Goal: Transaction & Acquisition: Obtain resource

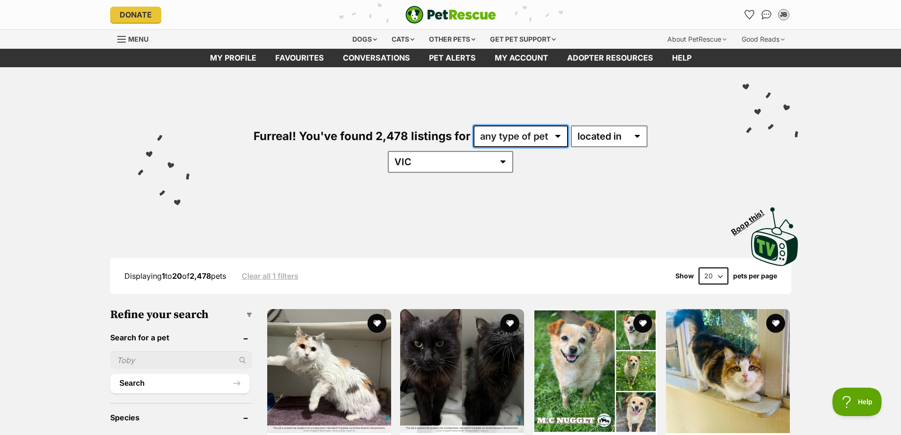
click at [503, 137] on select "any type of pet cats dogs other pets" at bounding box center [520, 136] width 95 height 22
select select "Cats"
click at [473, 125] on select "any type of pet cats dogs other pets" at bounding box center [520, 136] width 95 height 22
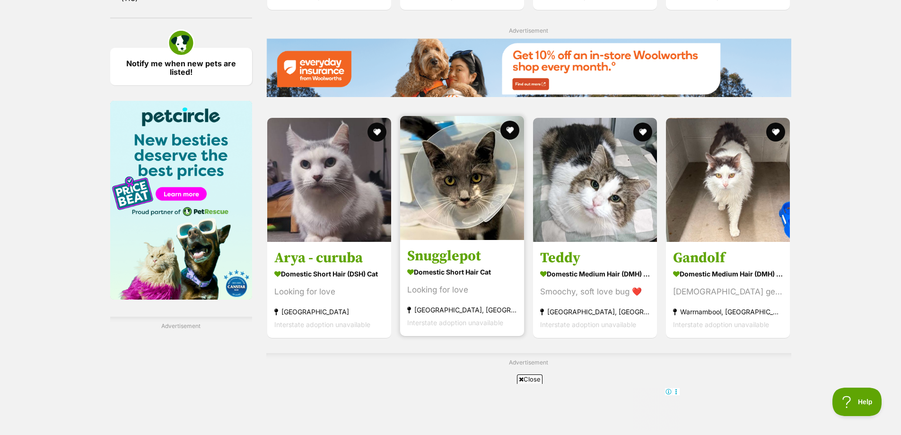
scroll to position [1561, 0]
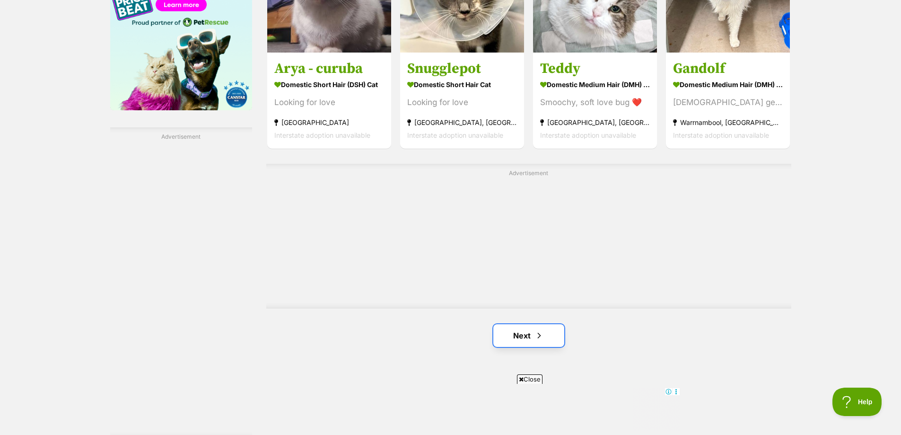
click at [544, 324] on link "Next" at bounding box center [528, 335] width 71 height 23
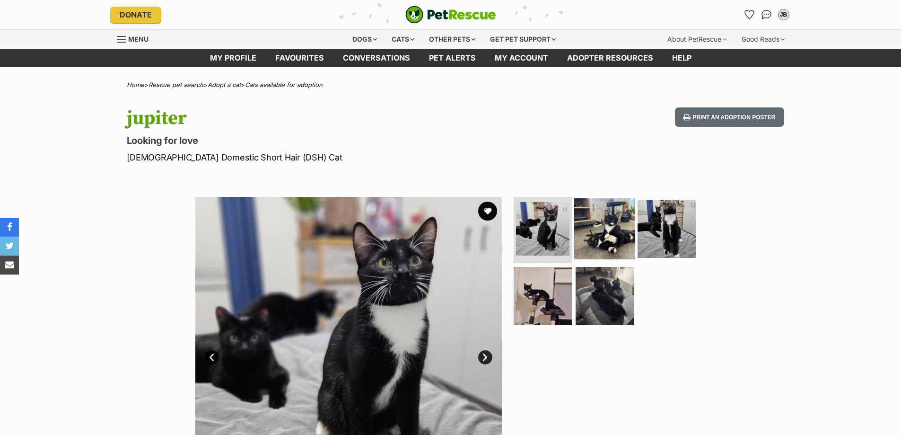
click at [602, 231] on img at bounding box center [604, 228] width 61 height 61
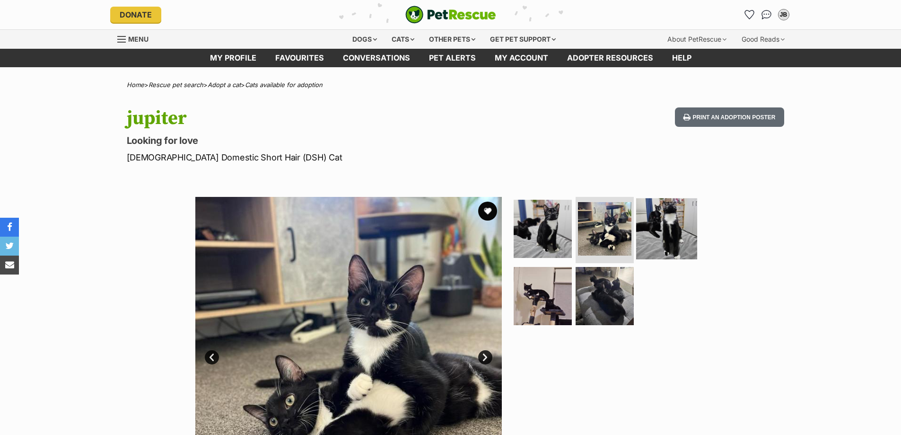
click at [676, 231] on img at bounding box center [666, 228] width 61 height 61
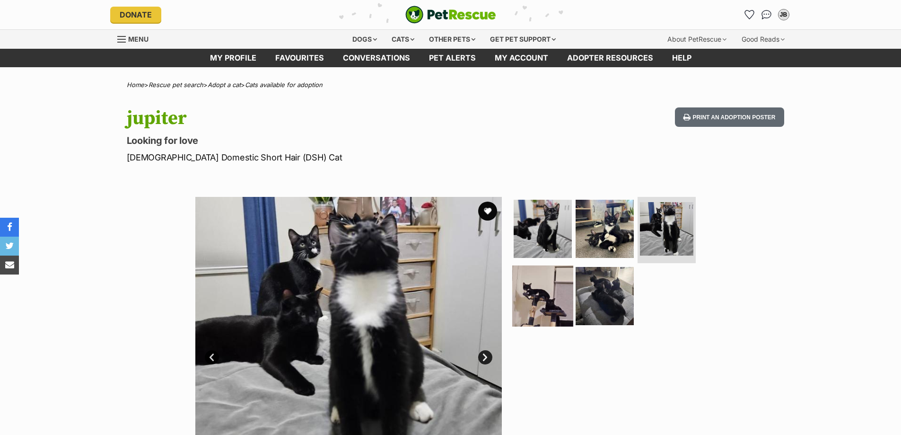
click at [547, 294] on img at bounding box center [542, 295] width 61 height 61
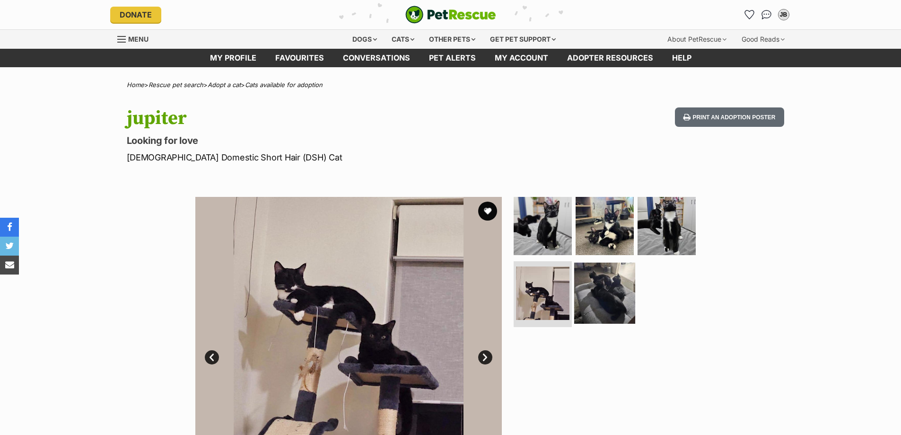
click at [584, 297] on img at bounding box center [604, 292] width 61 height 61
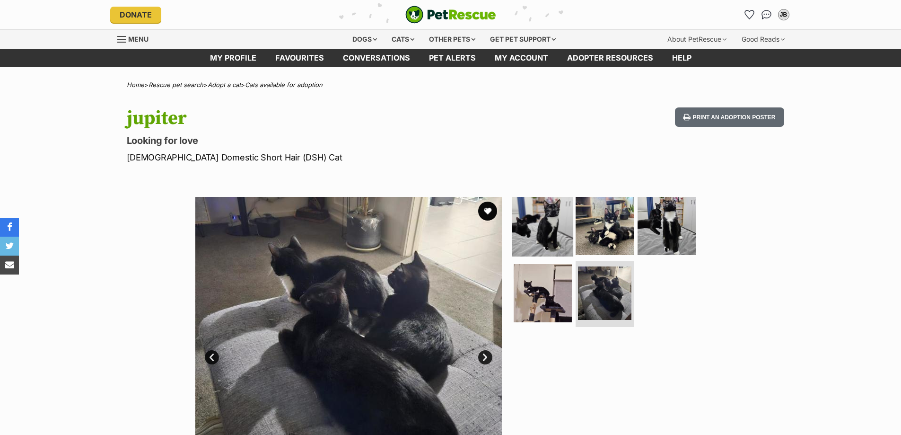
click at [543, 241] on img at bounding box center [542, 225] width 61 height 61
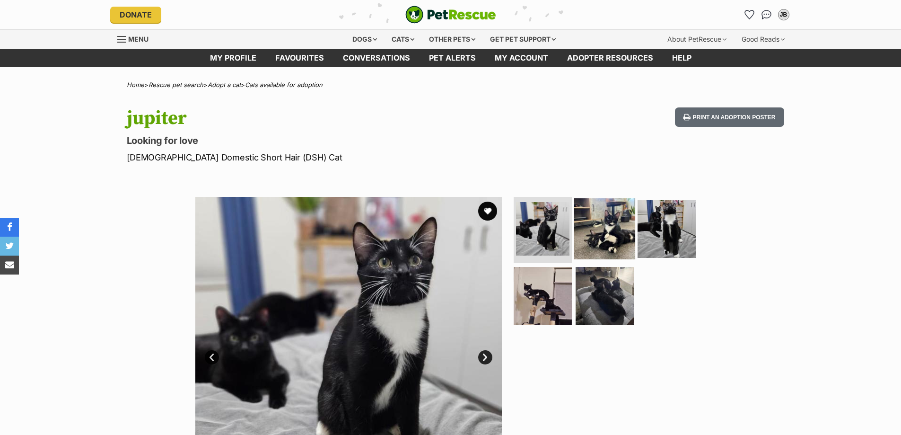
click at [587, 242] on img at bounding box center [604, 228] width 61 height 61
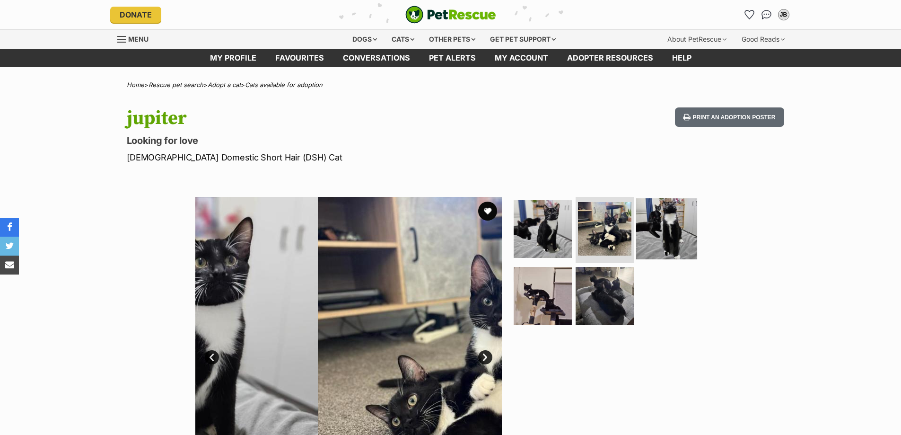
click at [656, 237] on img at bounding box center [666, 228] width 61 height 61
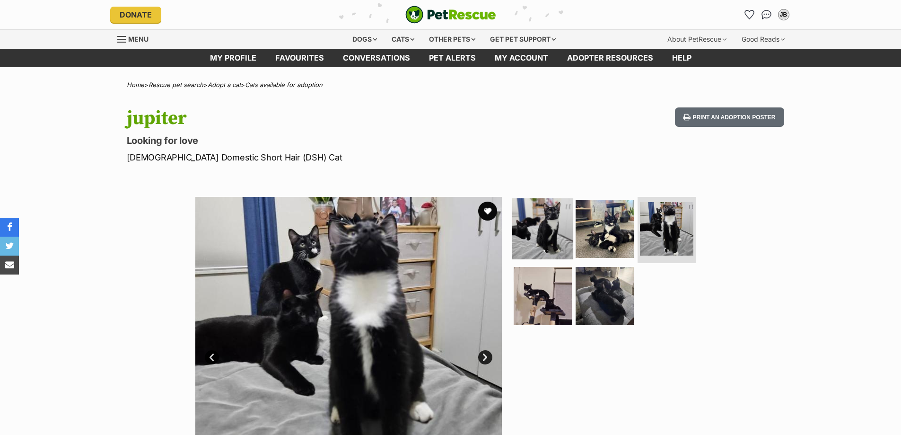
click at [553, 234] on img at bounding box center [542, 228] width 61 height 61
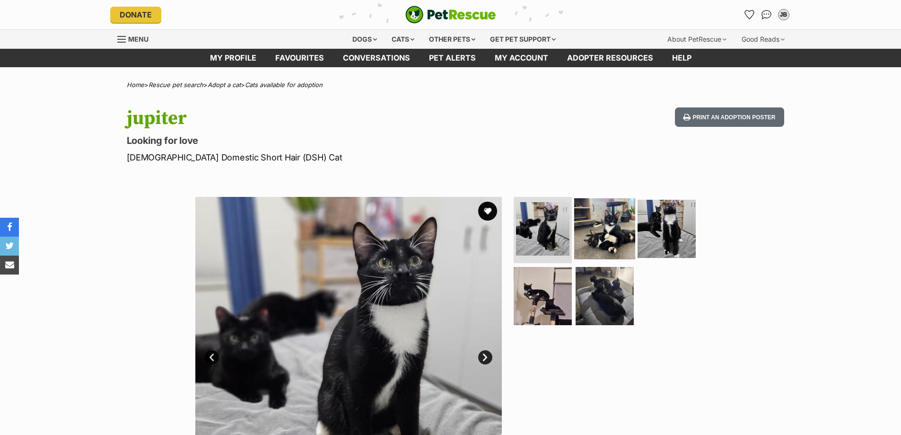
click at [605, 237] on img at bounding box center [604, 228] width 61 height 61
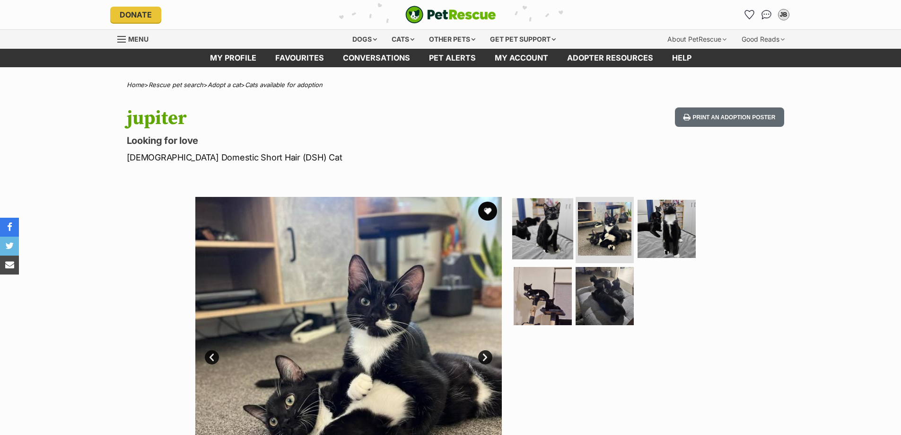
click at [545, 237] on img at bounding box center [542, 228] width 61 height 61
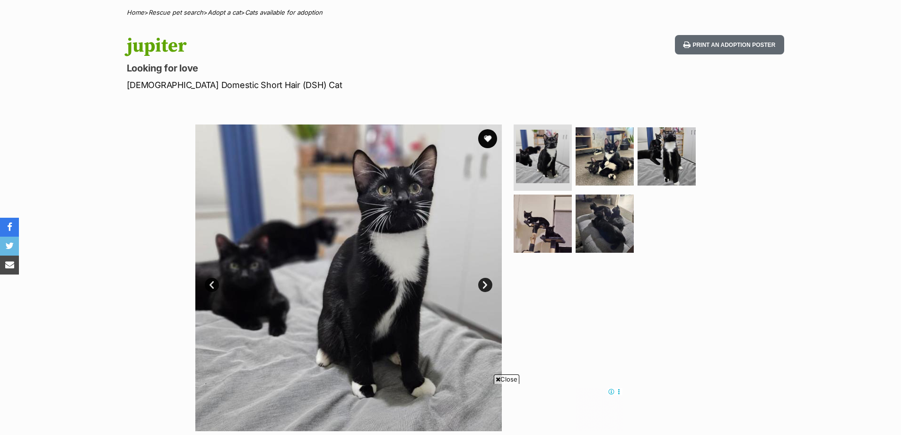
scroll to position [95, 0]
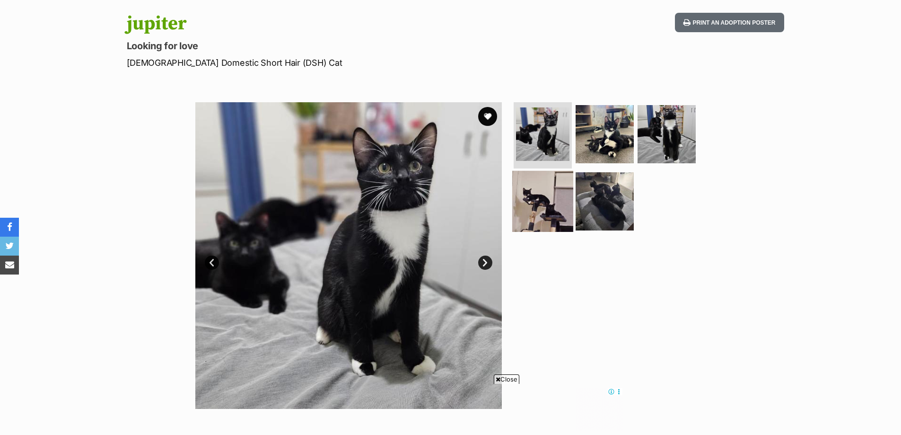
click at [562, 209] on img at bounding box center [542, 200] width 61 height 61
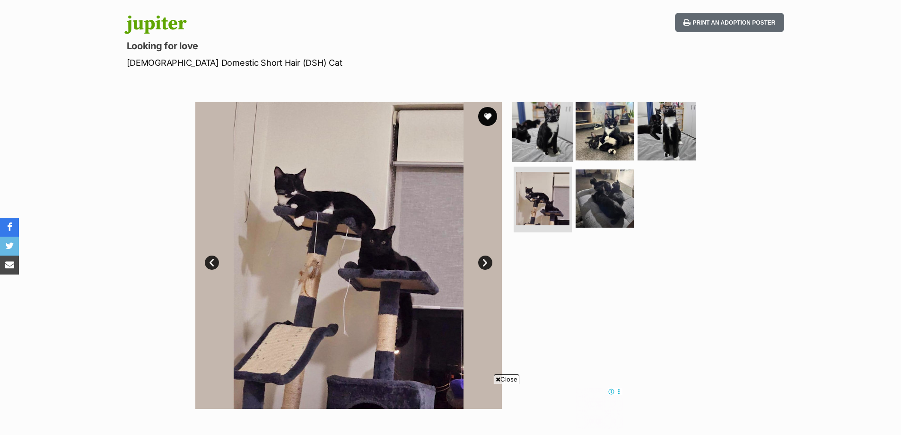
click at [555, 143] on img at bounding box center [542, 131] width 61 height 61
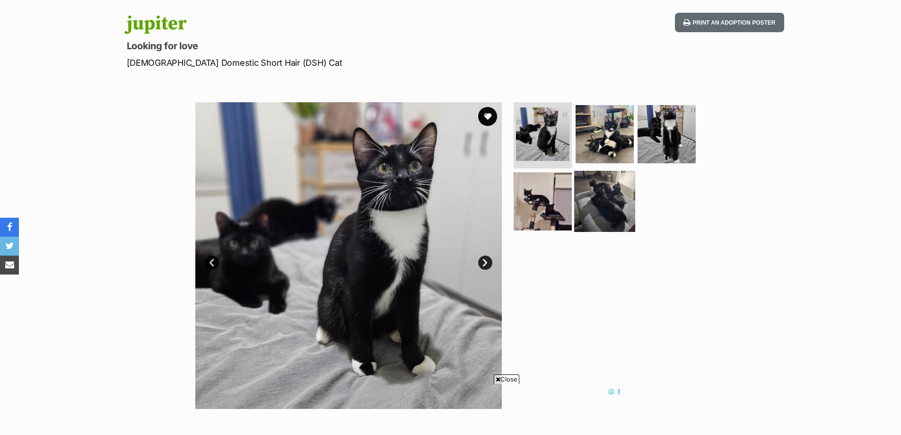
click at [590, 189] on img at bounding box center [604, 200] width 61 height 61
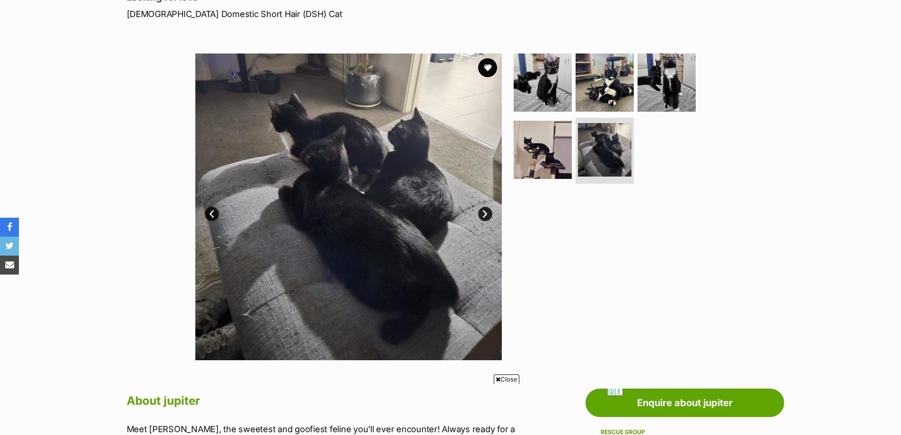
scroll to position [189, 0]
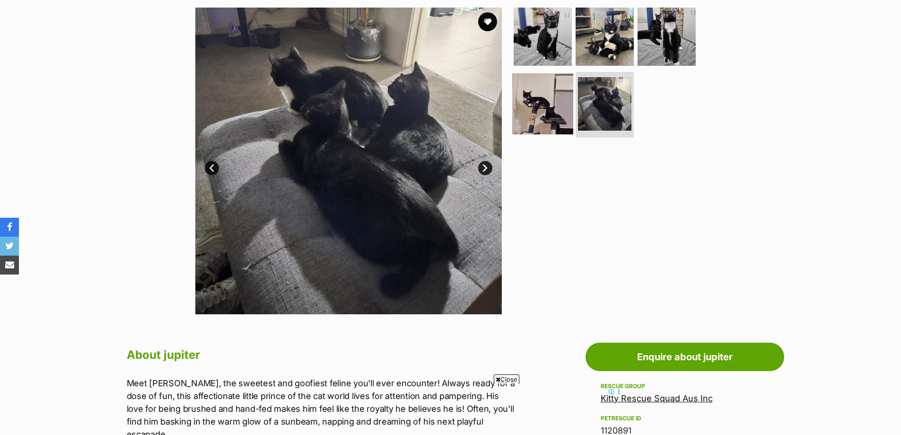
click at [543, 122] on img at bounding box center [542, 103] width 61 height 61
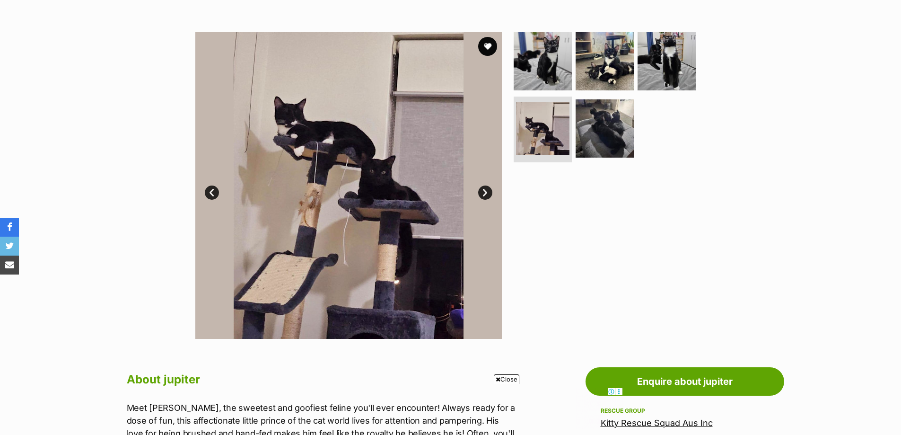
scroll to position [95, 0]
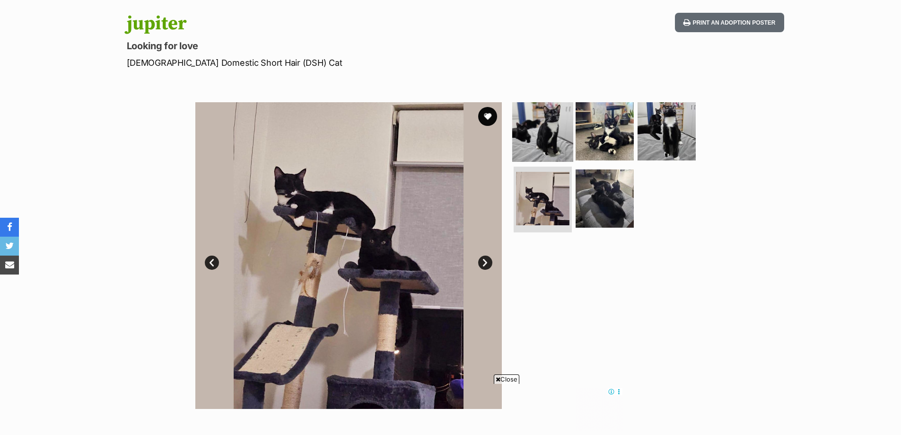
click at [524, 135] on img at bounding box center [542, 131] width 61 height 61
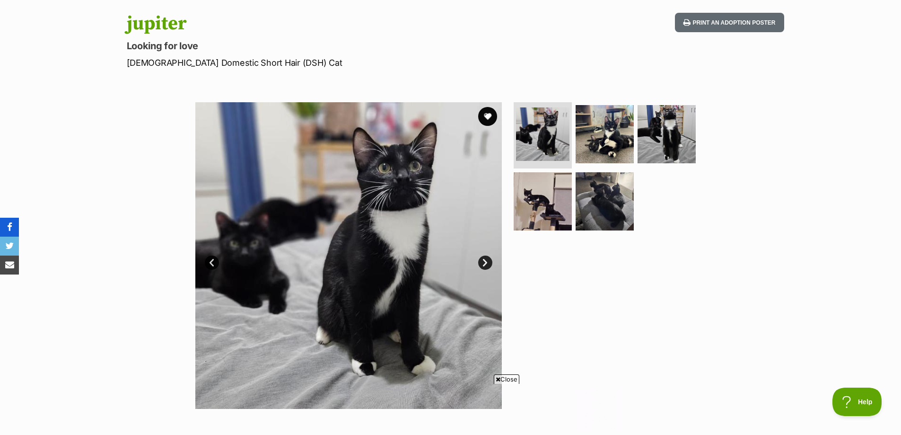
scroll to position [0, 0]
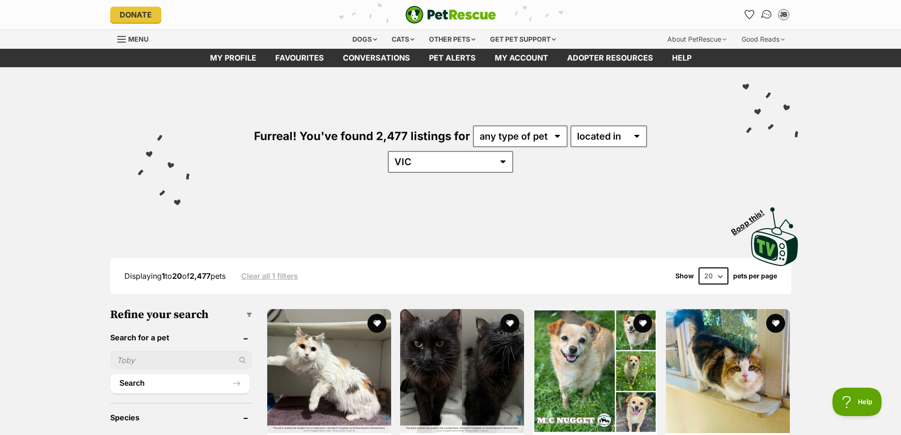
click at [760, 11] on link "Conversations" at bounding box center [766, 14] width 19 height 19
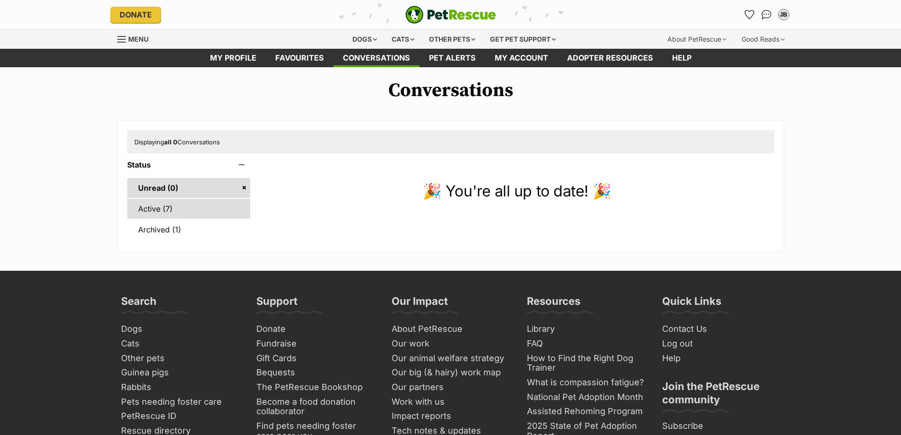
click at [187, 208] on link "Active (7)" at bounding box center [188, 209] width 123 height 20
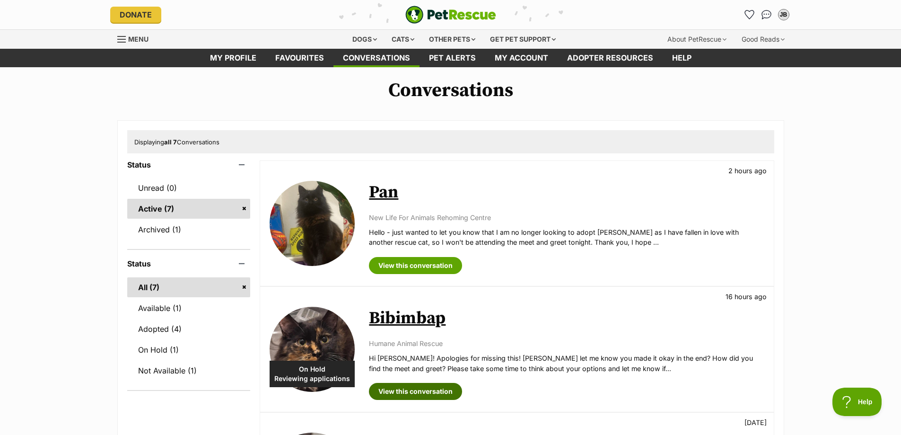
click at [407, 390] on link "View this conversation" at bounding box center [415, 391] width 93 height 17
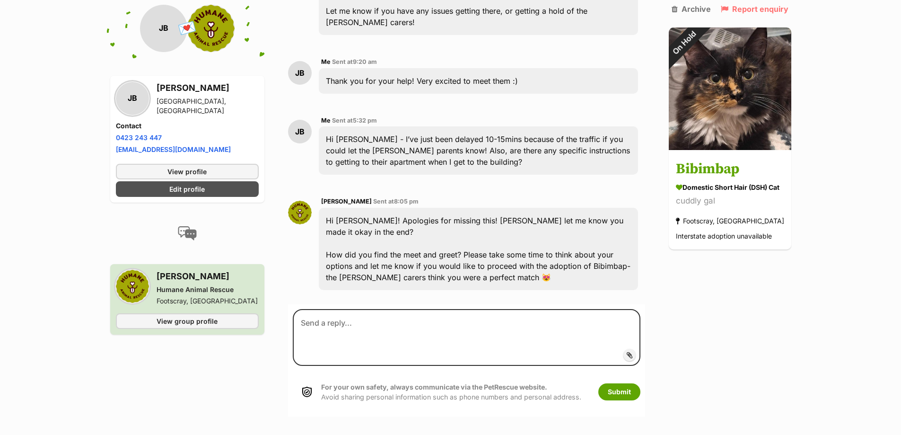
scroll to position [1364, 0]
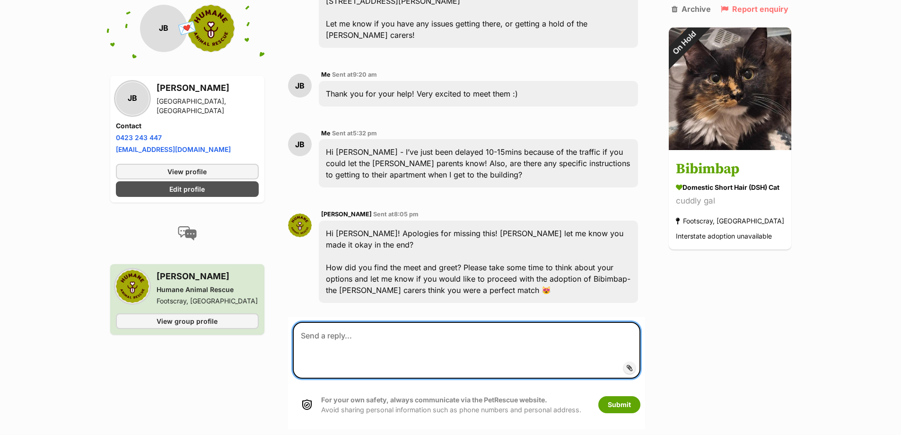
click at [413, 348] on textarea at bounding box center [466, 350] width 347 height 57
click at [572, 354] on textarea "No problem at all! I absolutely fell in love with Bibim, and both her" at bounding box center [466, 350] width 347 height 57
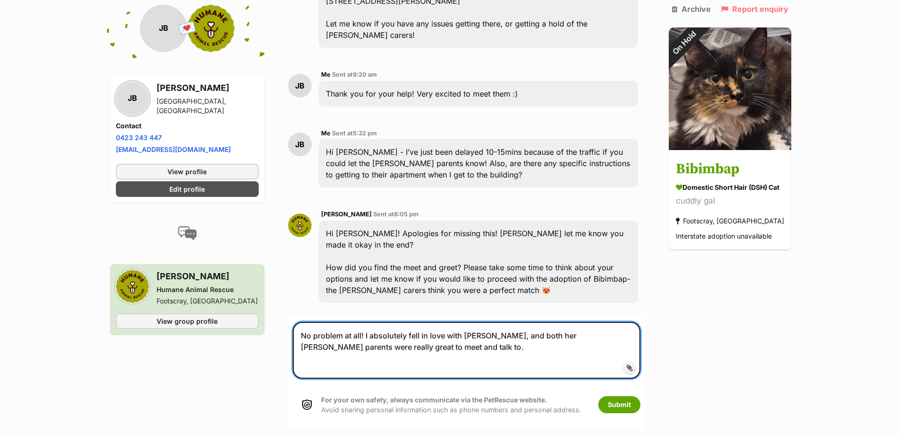
click at [432, 365] on textarea "No problem at all! I absolutely fell in love with Bibim, and both her foster pa…" at bounding box center [466, 350] width 347 height 57
click at [437, 363] on textarea "No problem at all! I absolutely fell in love with Bibim, and both her foster pa…" at bounding box center [466, 350] width 347 height 57
type textarea "No problem at all! I absolutely fell in love with Bibim, and both her foster pa…"
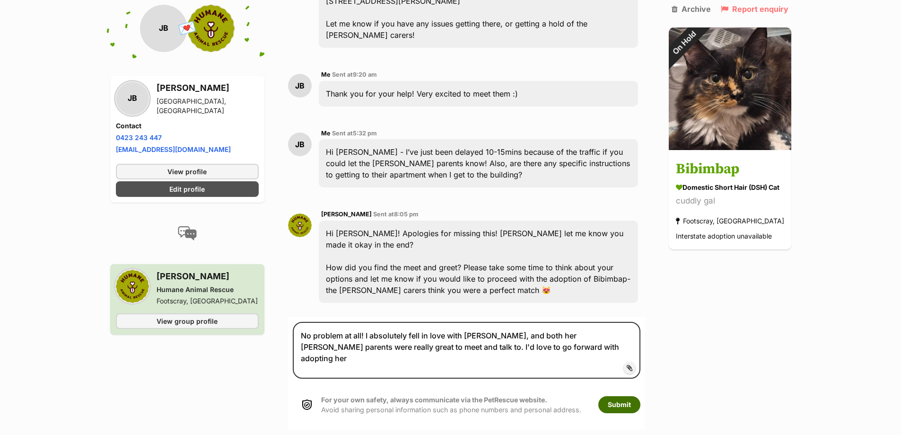
click at [633, 413] on button "Submit" at bounding box center [619, 404] width 42 height 17
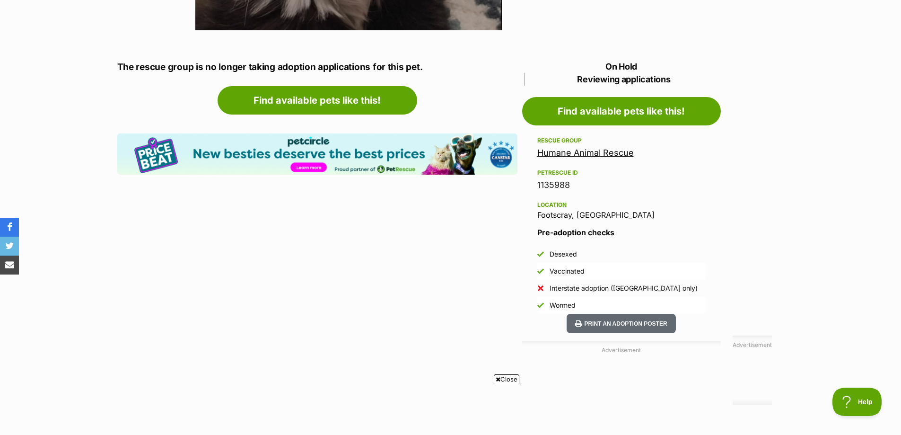
click at [582, 154] on link "Humane Animal Rescue" at bounding box center [585, 153] width 96 height 10
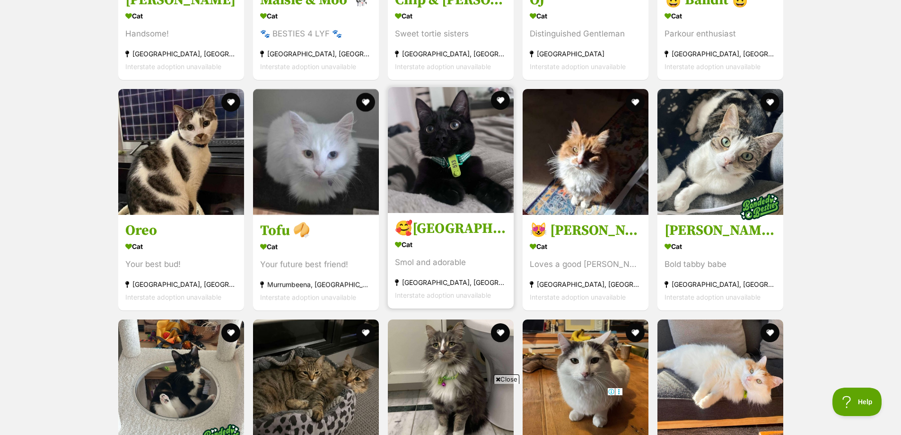
click at [436, 237] on div "Cat" at bounding box center [451, 244] width 112 height 14
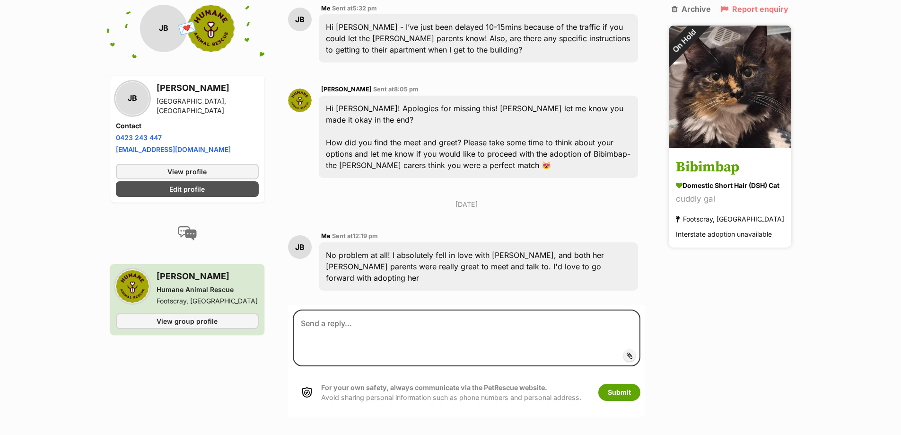
scroll to position [1443, 0]
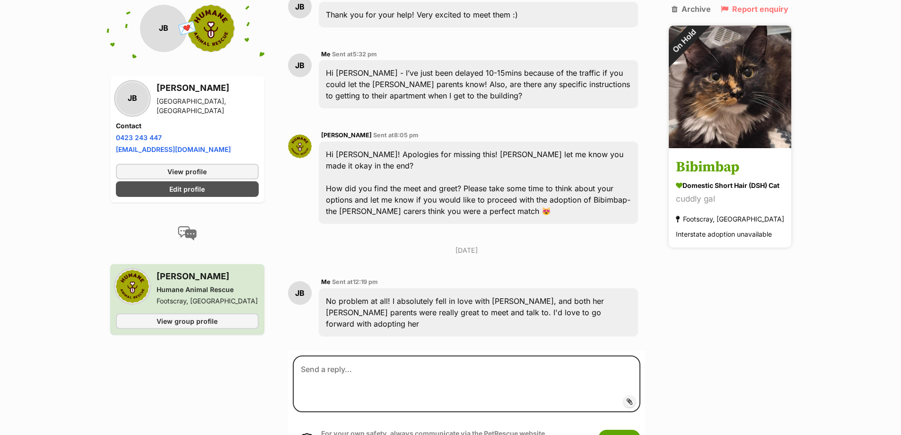
click at [723, 87] on img at bounding box center [730, 87] width 122 height 122
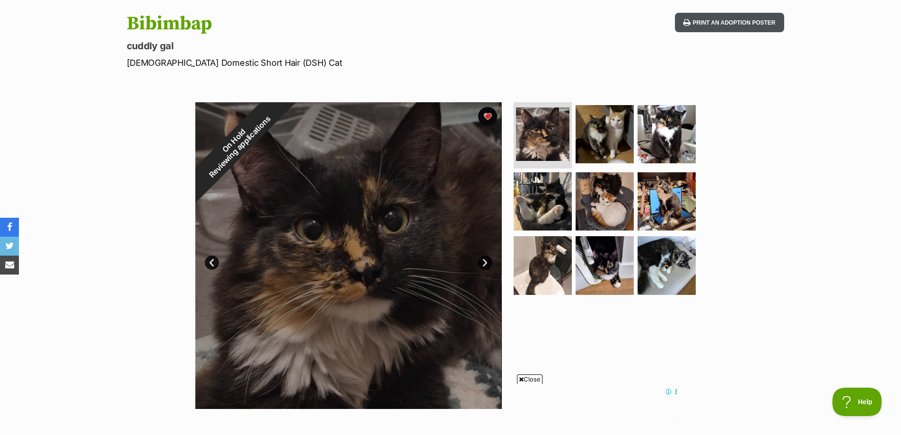
click at [707, 26] on button "Print an adoption poster" at bounding box center [729, 22] width 109 height 19
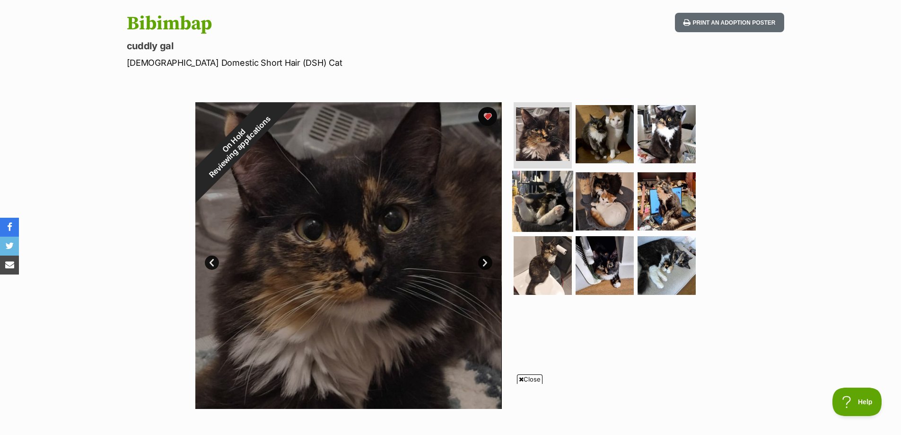
click at [566, 203] on img at bounding box center [542, 200] width 61 height 61
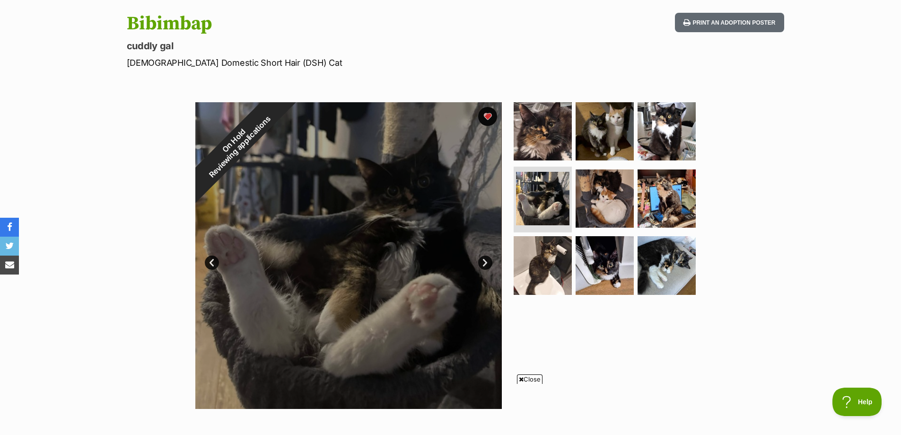
scroll to position [47, 0]
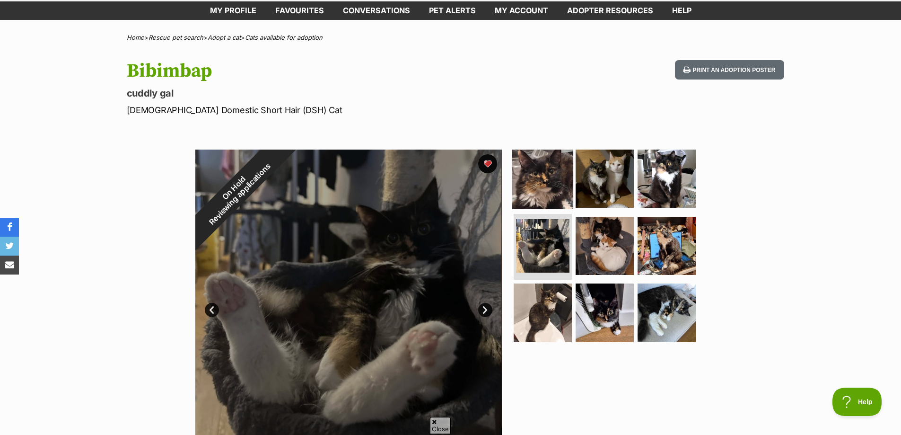
click at [540, 178] on img at bounding box center [542, 178] width 61 height 61
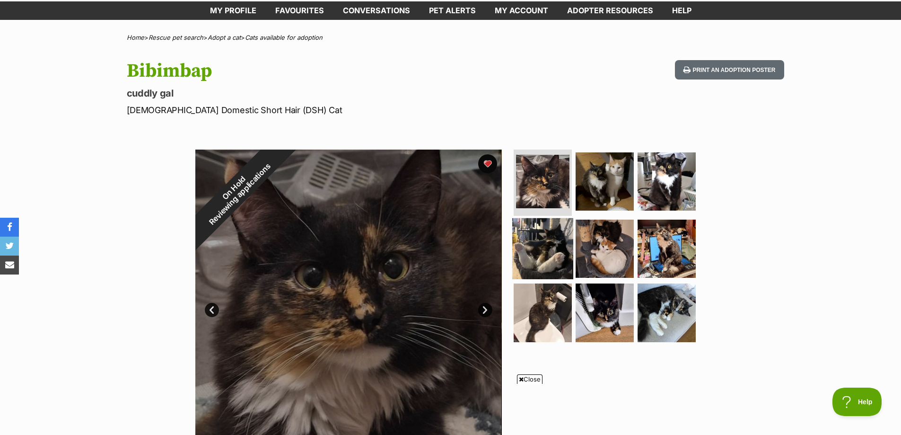
scroll to position [0, 0]
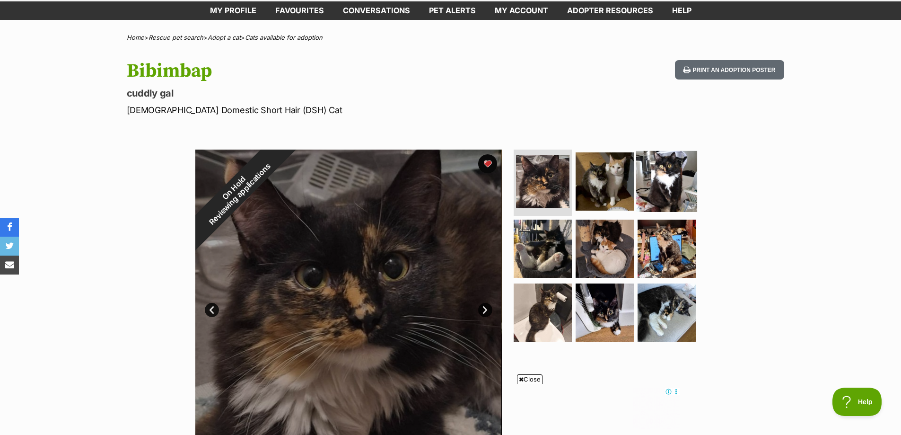
click at [667, 179] on img at bounding box center [666, 181] width 61 height 61
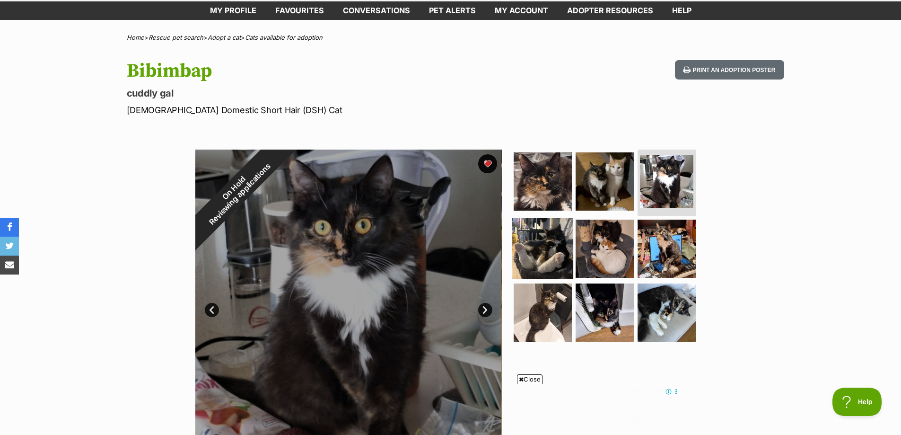
click at [557, 249] on img at bounding box center [542, 248] width 61 height 61
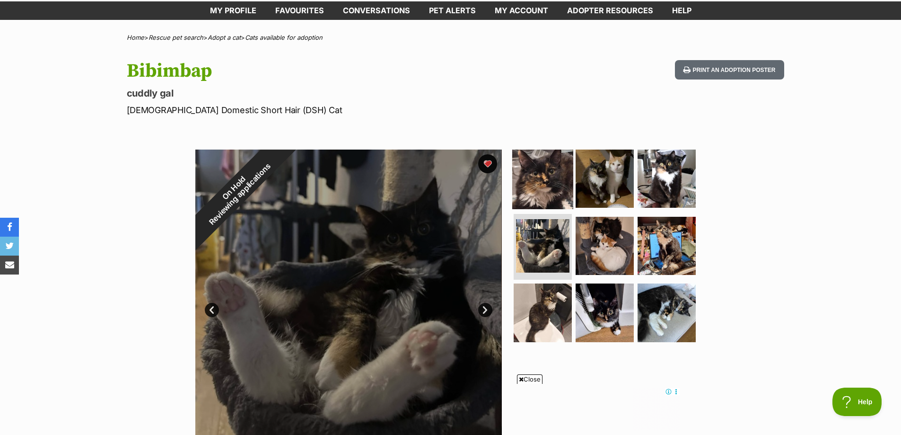
click at [549, 167] on img at bounding box center [542, 178] width 61 height 61
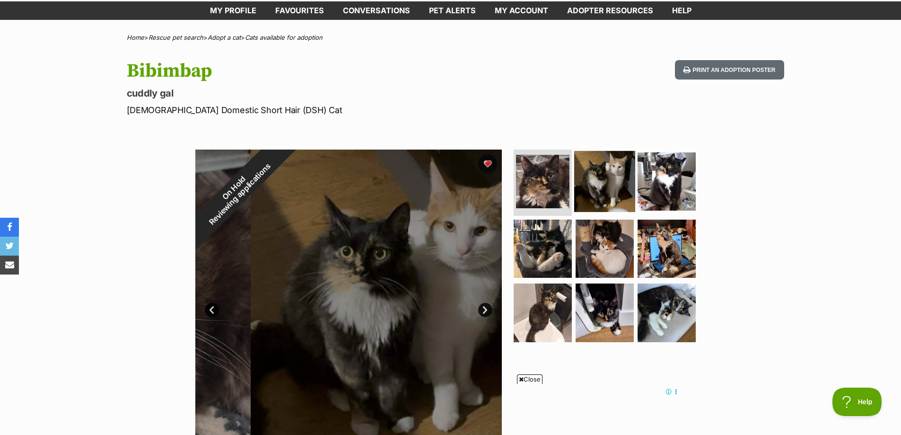
click at [599, 188] on img at bounding box center [604, 181] width 61 height 61
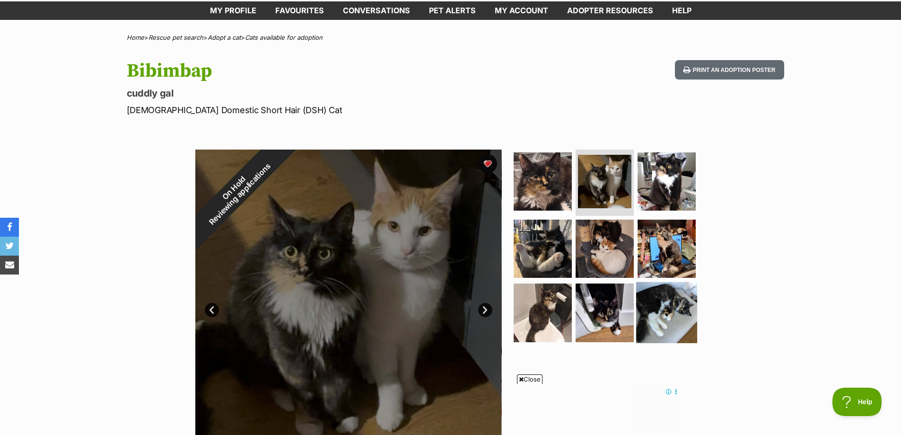
click at [644, 300] on img at bounding box center [666, 312] width 61 height 61
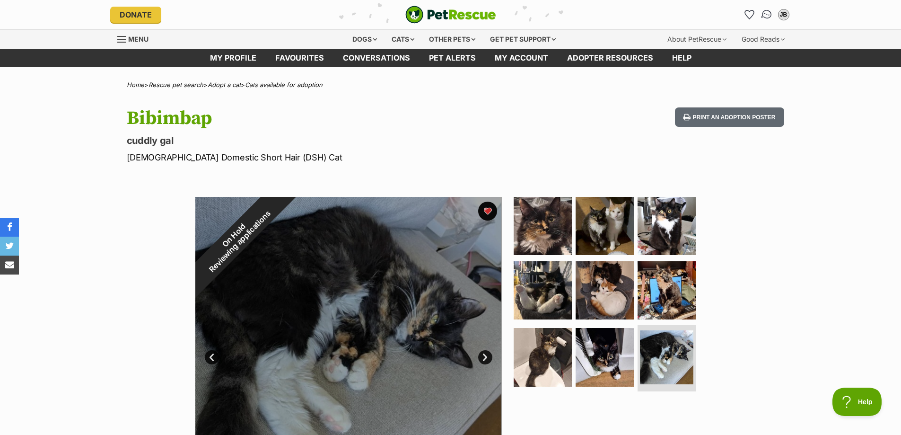
click at [761, 15] on img "Conversations" at bounding box center [766, 15] width 13 height 12
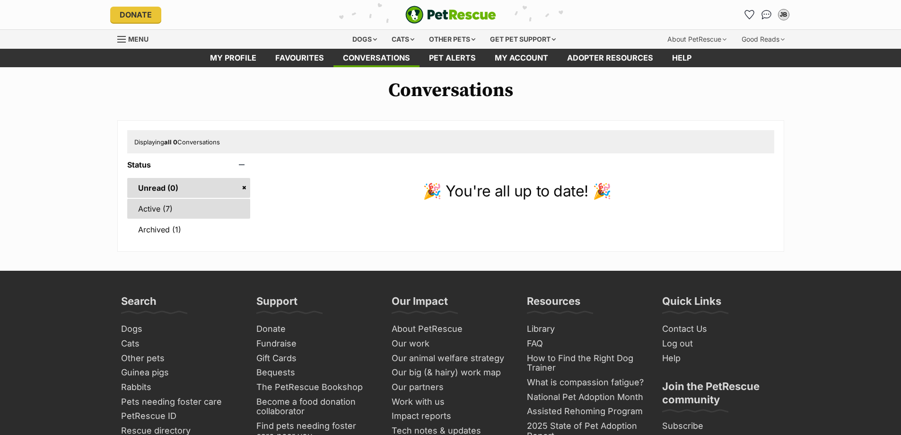
click at [190, 204] on link "Active (7)" at bounding box center [188, 209] width 123 height 20
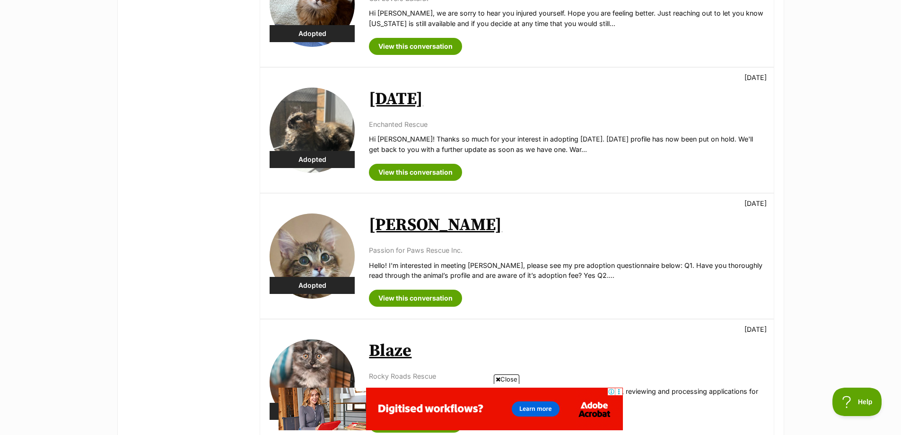
scroll to position [709, 0]
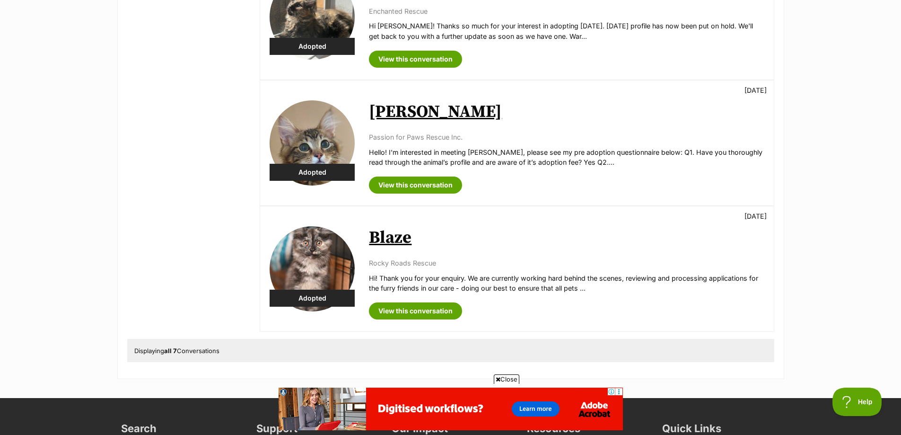
click at [321, 268] on img at bounding box center [312, 268] width 85 height 85
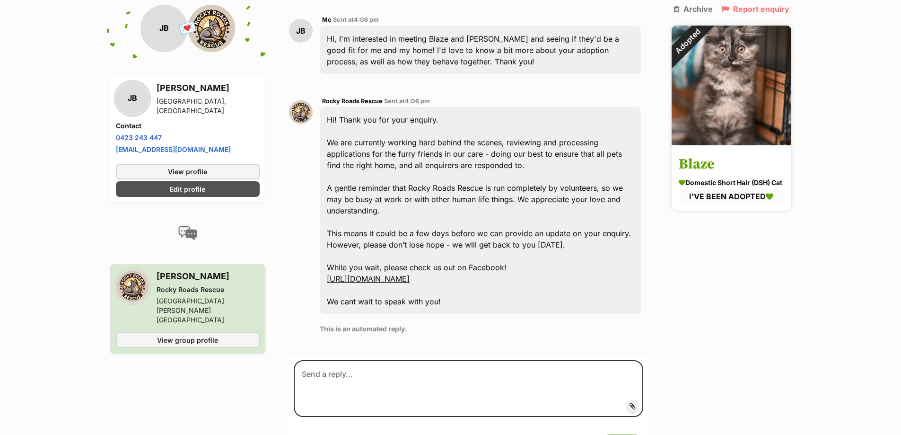
scroll to position [236, 0]
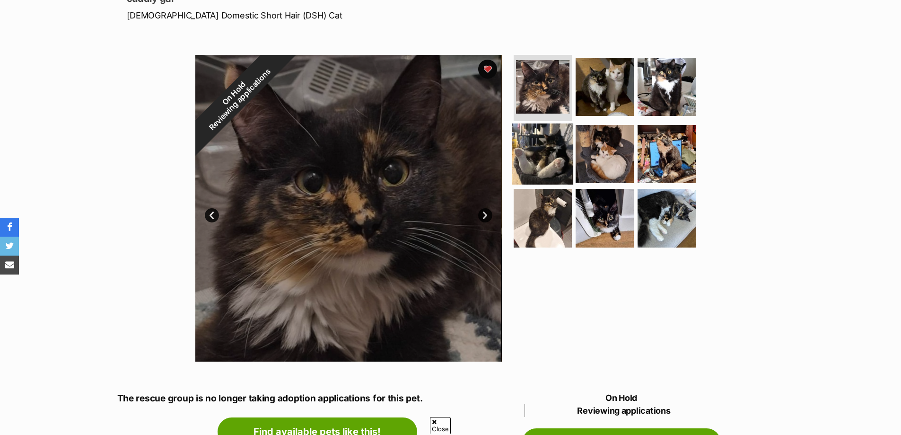
click at [541, 145] on img at bounding box center [542, 153] width 61 height 61
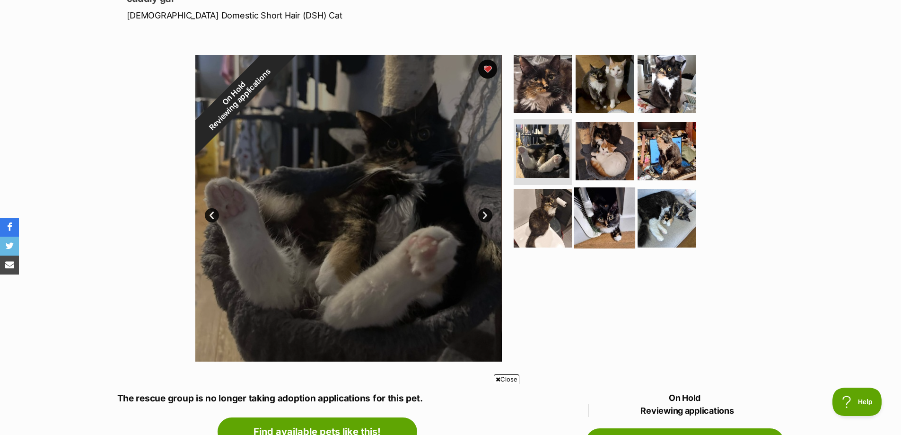
click at [609, 219] on img at bounding box center [604, 217] width 61 height 61
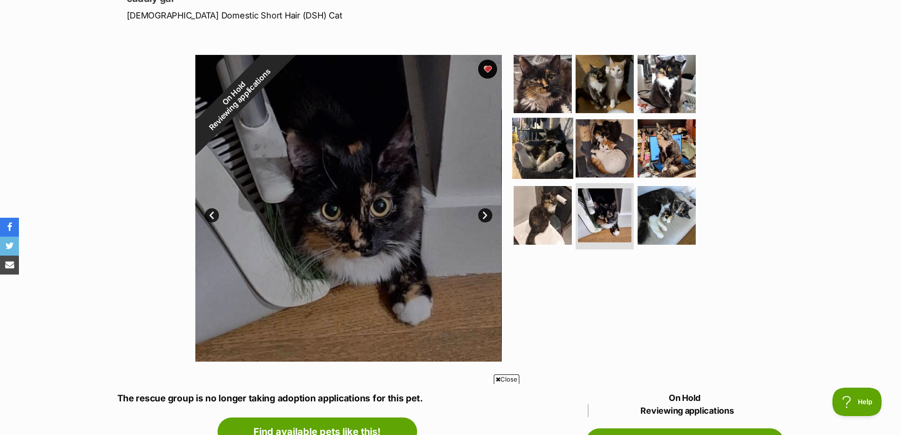
click at [566, 162] on img at bounding box center [542, 147] width 61 height 61
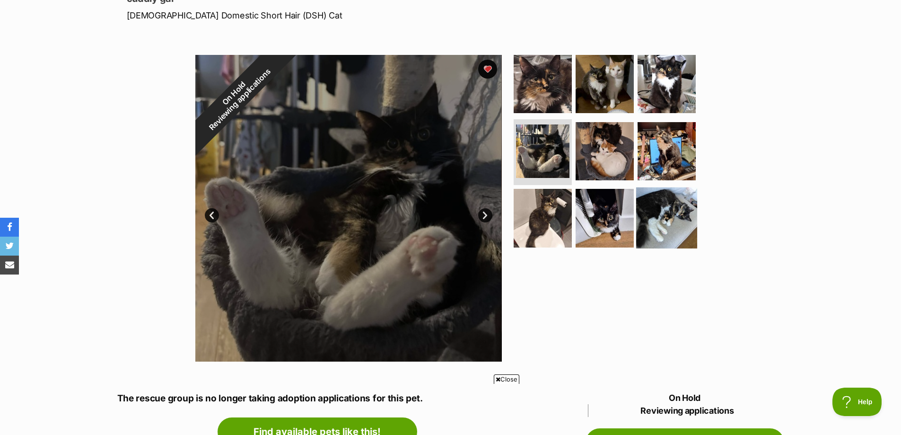
click at [663, 219] on img at bounding box center [666, 217] width 61 height 61
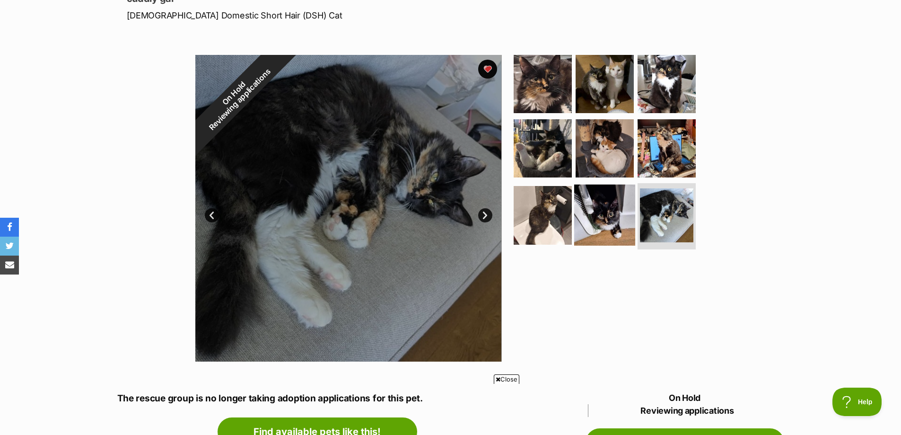
click at [609, 218] on img at bounding box center [604, 214] width 61 height 61
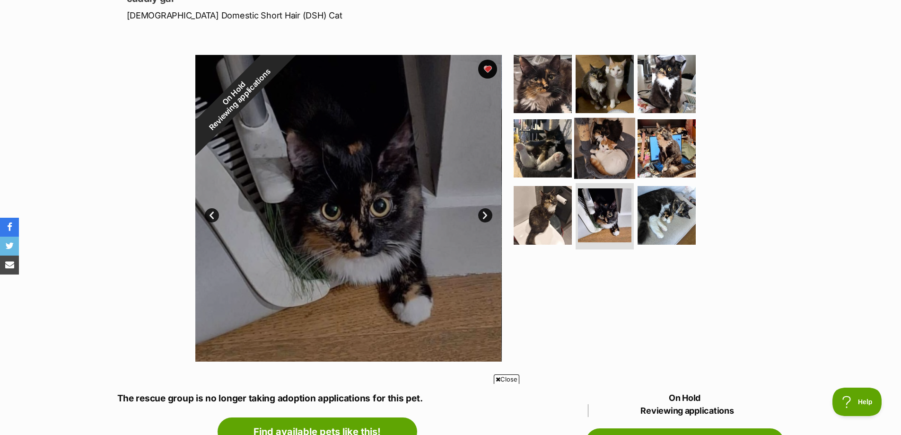
click at [617, 154] on img at bounding box center [604, 147] width 61 height 61
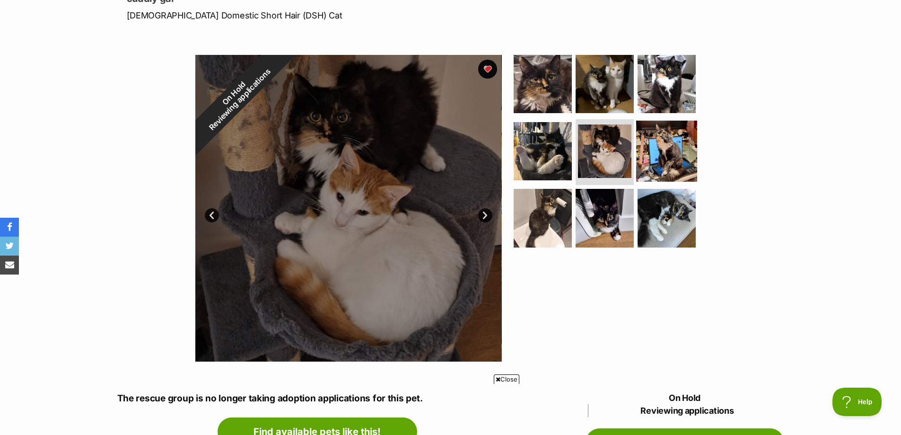
click at [657, 156] on img at bounding box center [666, 150] width 61 height 61
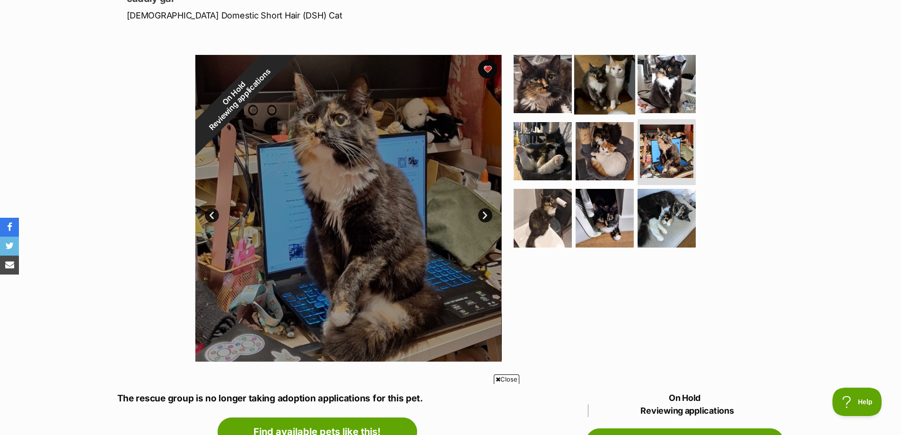
click at [620, 103] on img at bounding box center [604, 83] width 61 height 61
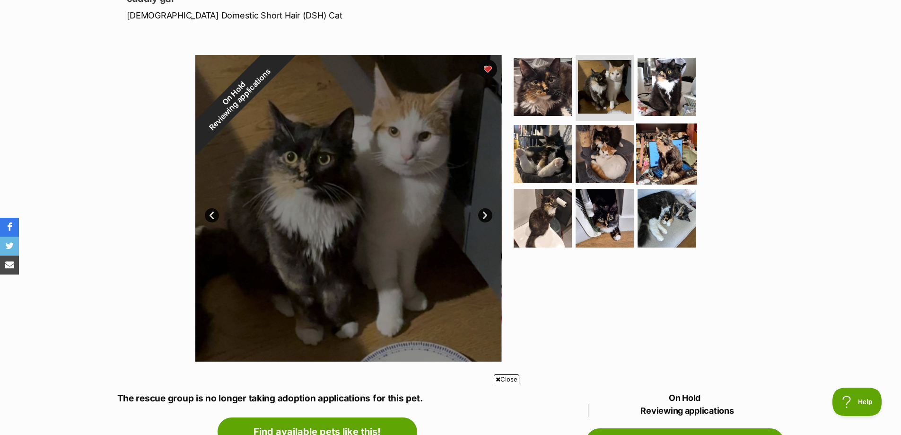
click at [657, 155] on img at bounding box center [666, 153] width 61 height 61
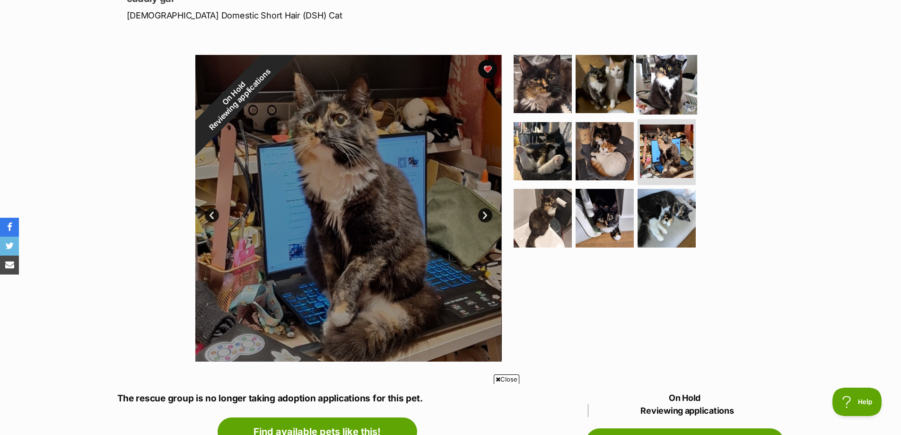
click at [651, 95] on img at bounding box center [666, 83] width 61 height 61
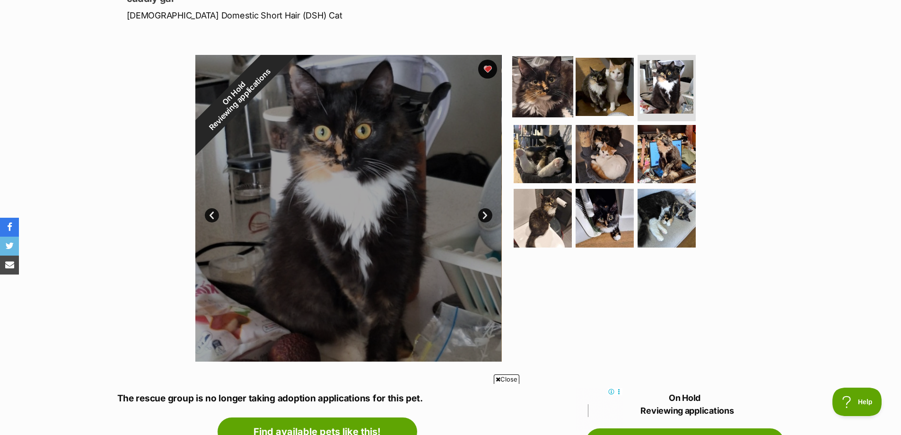
click at [568, 90] on img at bounding box center [542, 86] width 61 height 61
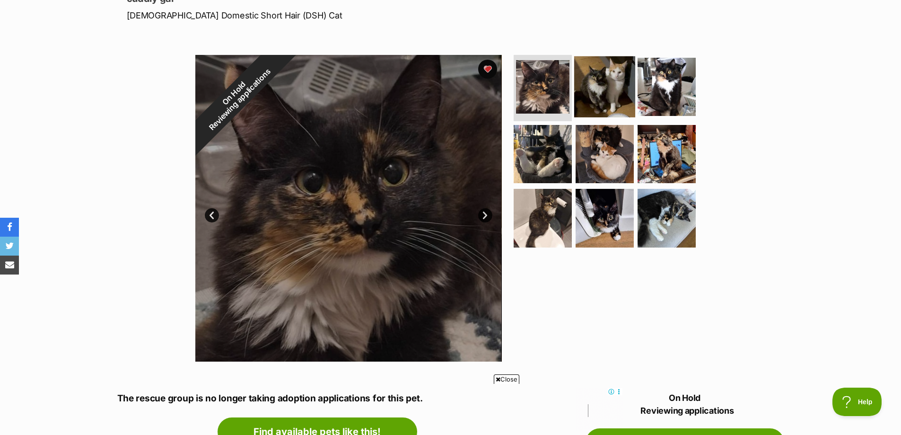
click at [624, 75] on img at bounding box center [604, 86] width 61 height 61
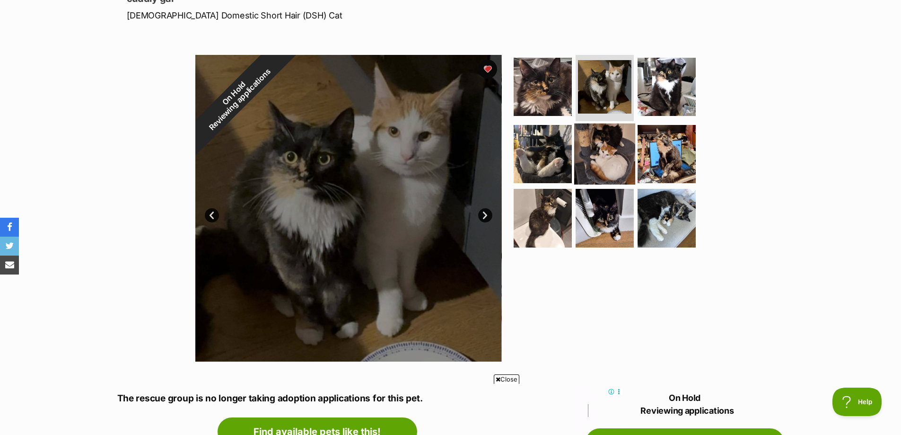
click at [576, 149] on img at bounding box center [604, 153] width 61 height 61
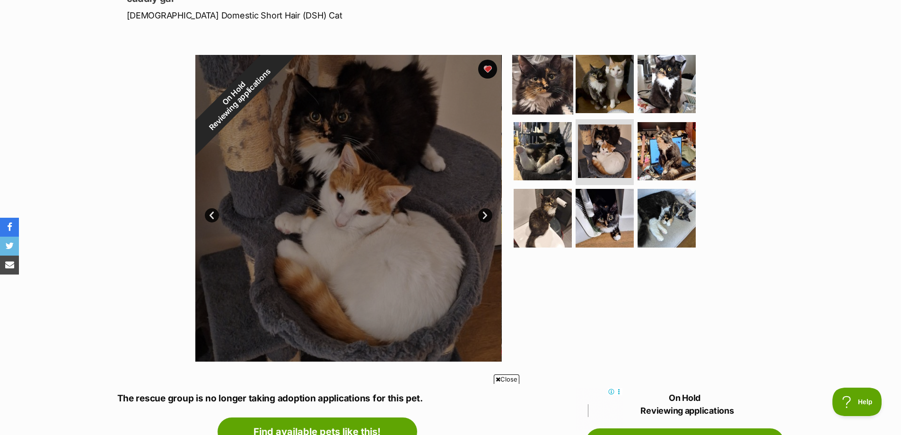
click at [558, 90] on img at bounding box center [542, 83] width 61 height 61
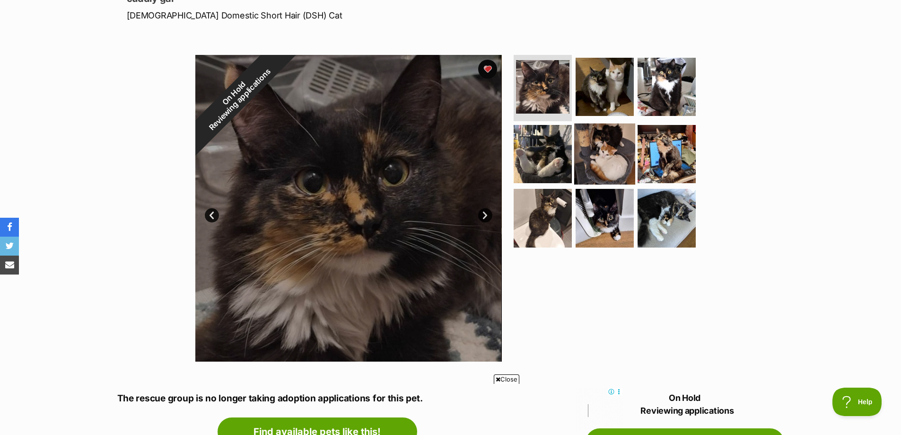
click at [612, 156] on img at bounding box center [604, 153] width 61 height 61
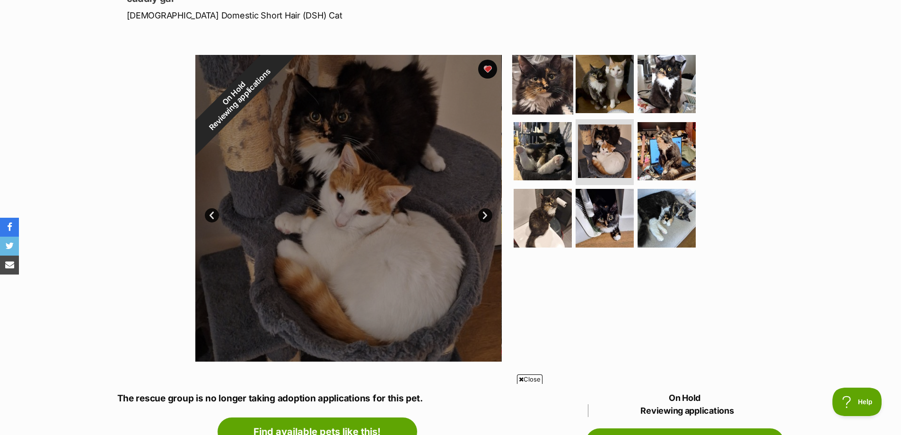
click at [553, 89] on img at bounding box center [542, 83] width 61 height 61
